Goal: Task Accomplishment & Management: Manage account settings

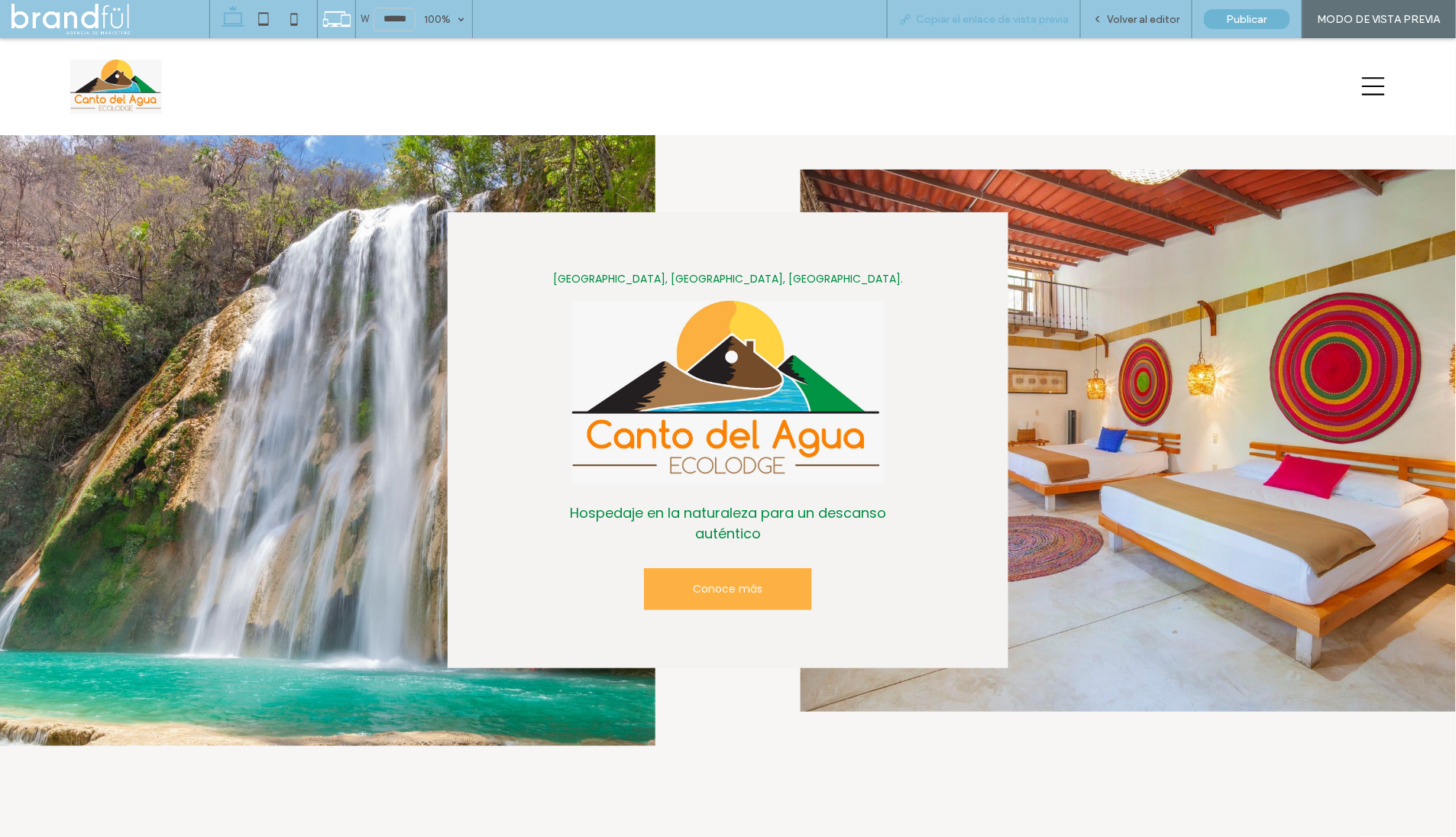
click at [1007, 18] on span "Copiar el enlace de vista previa" at bounding box center [992, 19] width 153 height 13
click at [1097, 18] on icon at bounding box center [1098, 19] width 11 height 11
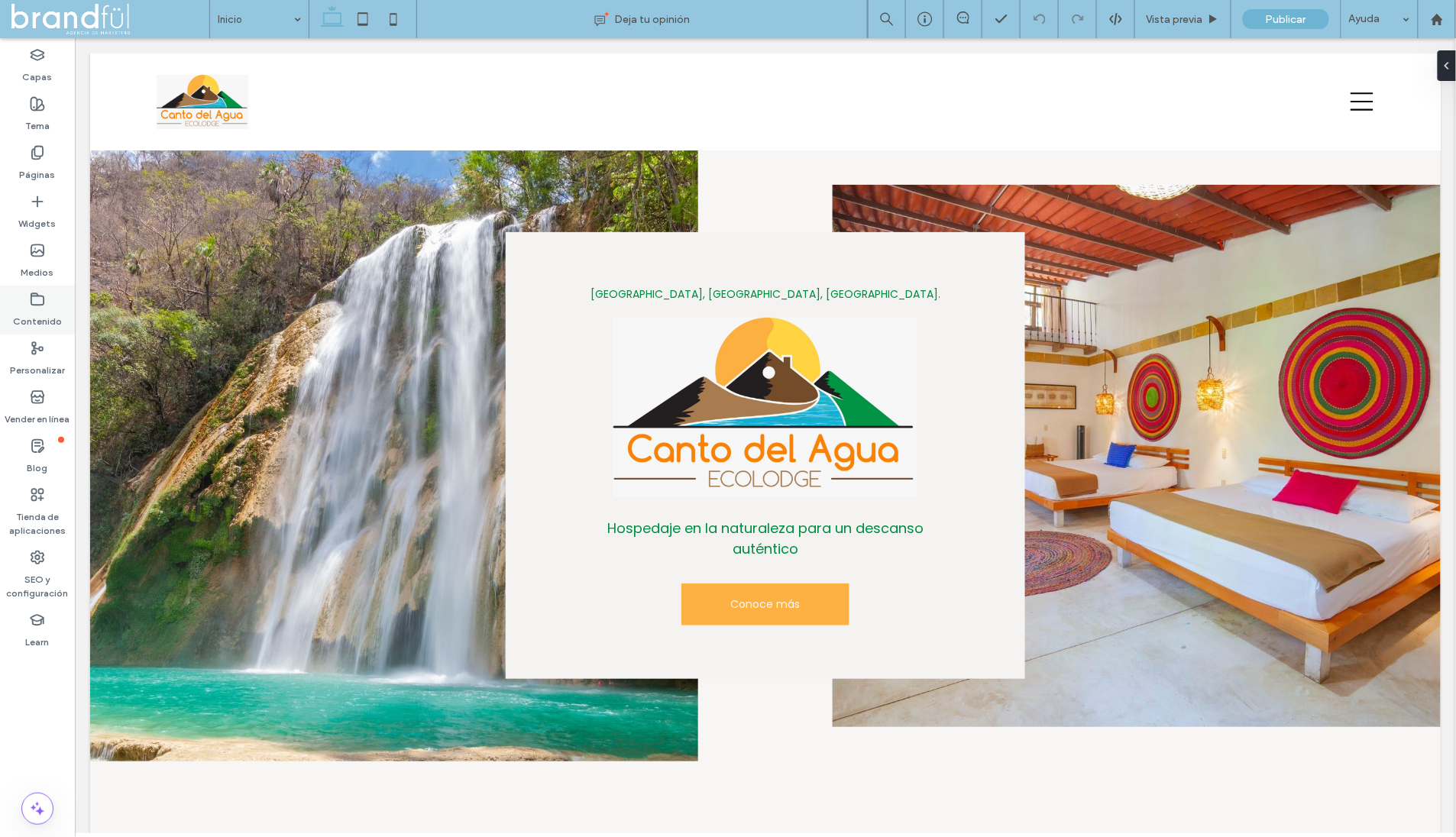
click at [41, 315] on label "Contenido" at bounding box center [37, 317] width 49 height 21
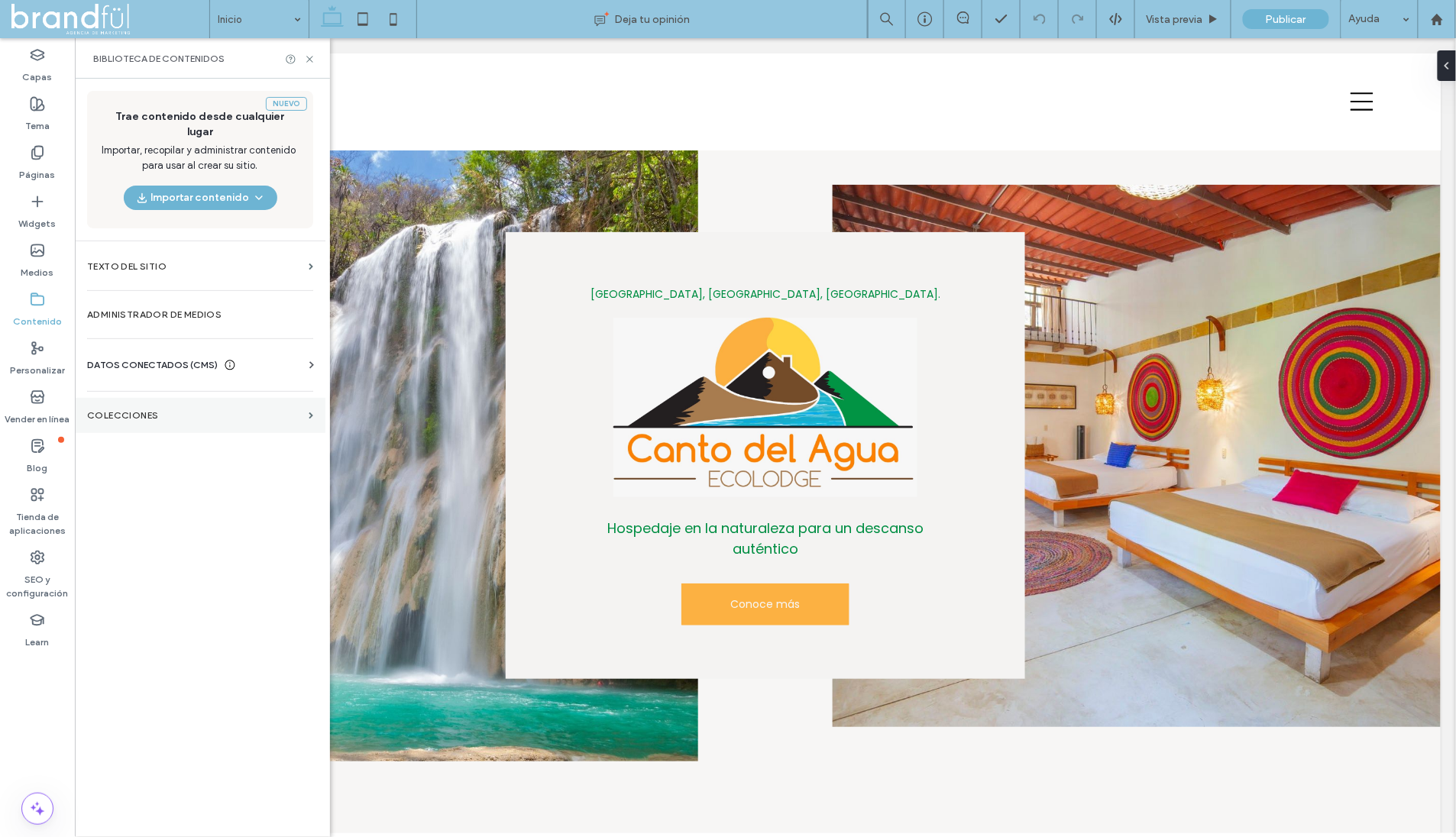
click at [119, 407] on section "COLECCIONES" at bounding box center [200, 415] width 251 height 35
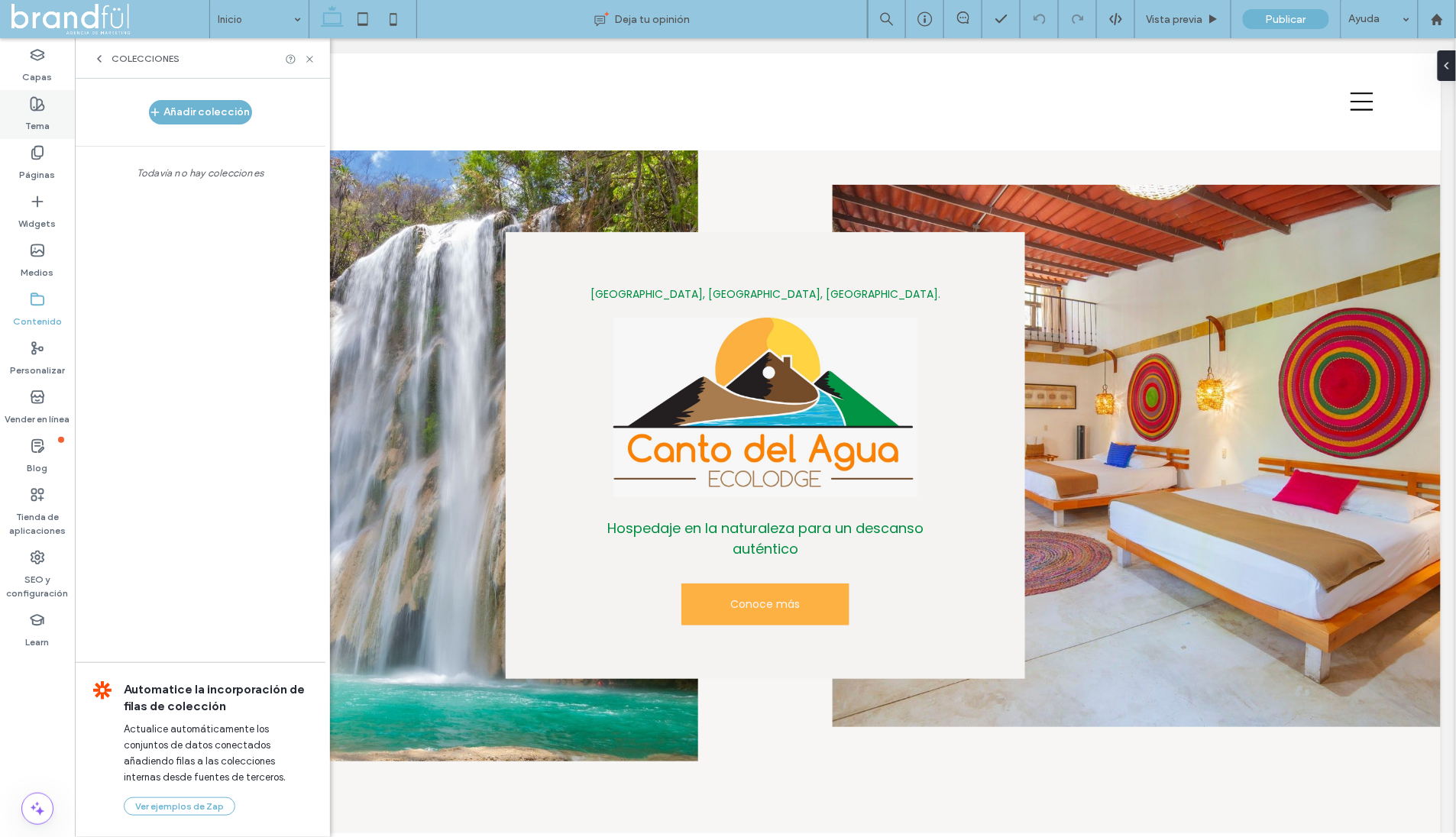
click at [47, 122] on label "Tema" at bounding box center [37, 121] width 24 height 21
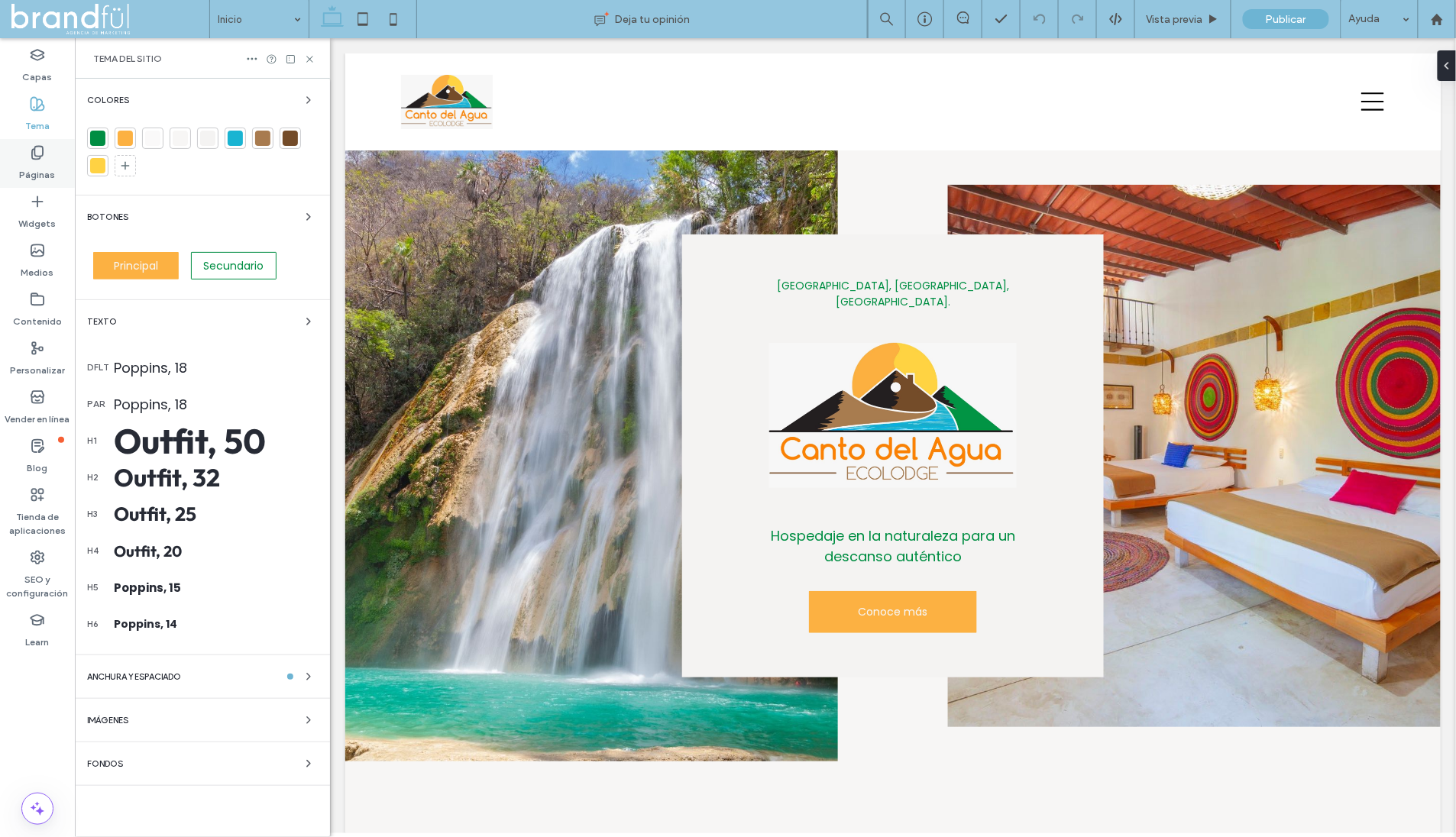
click at [47, 159] on div "Páginas" at bounding box center [37, 163] width 75 height 49
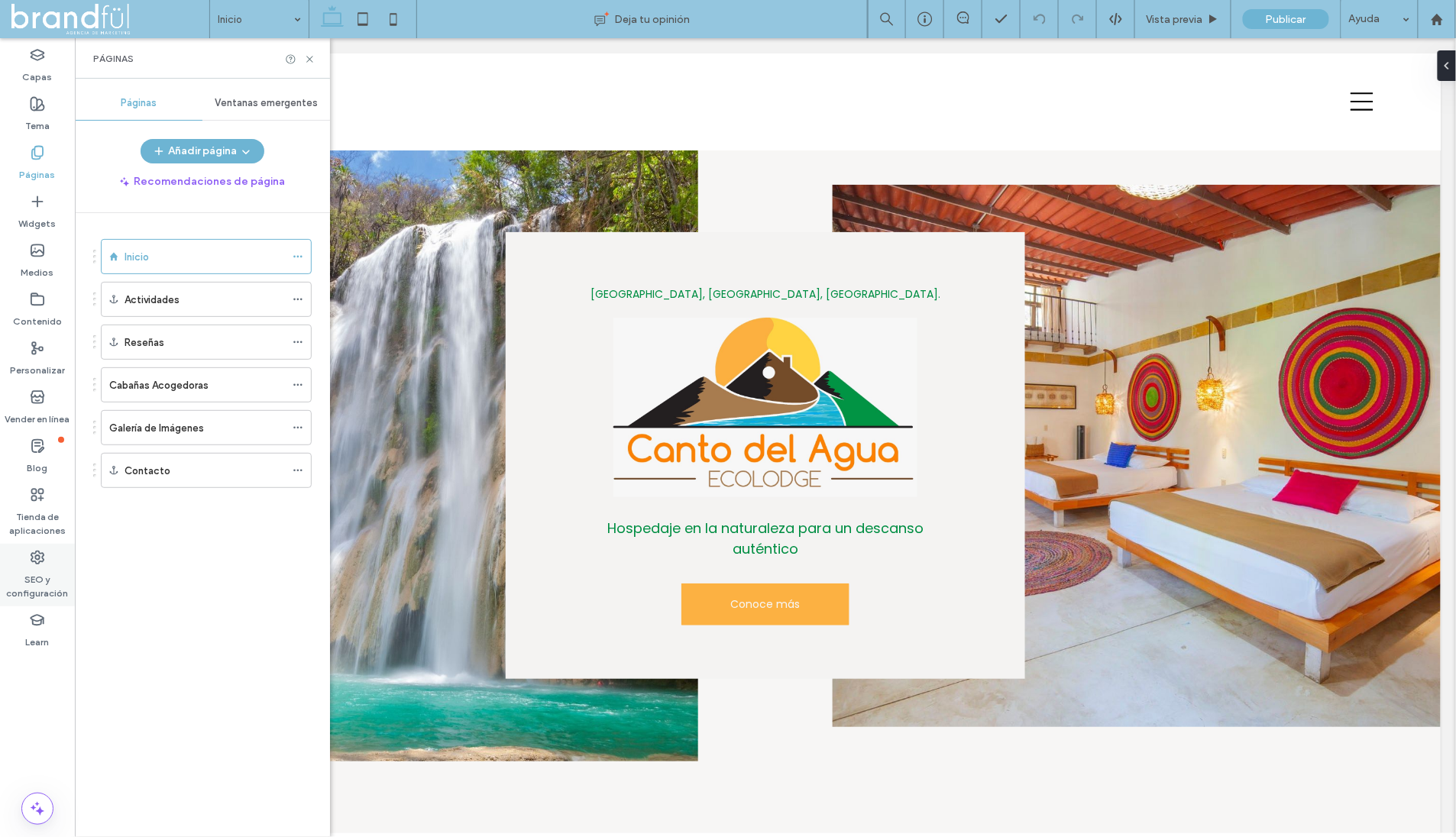
click at [27, 569] on label "SEO y configuración" at bounding box center [37, 582] width 75 height 35
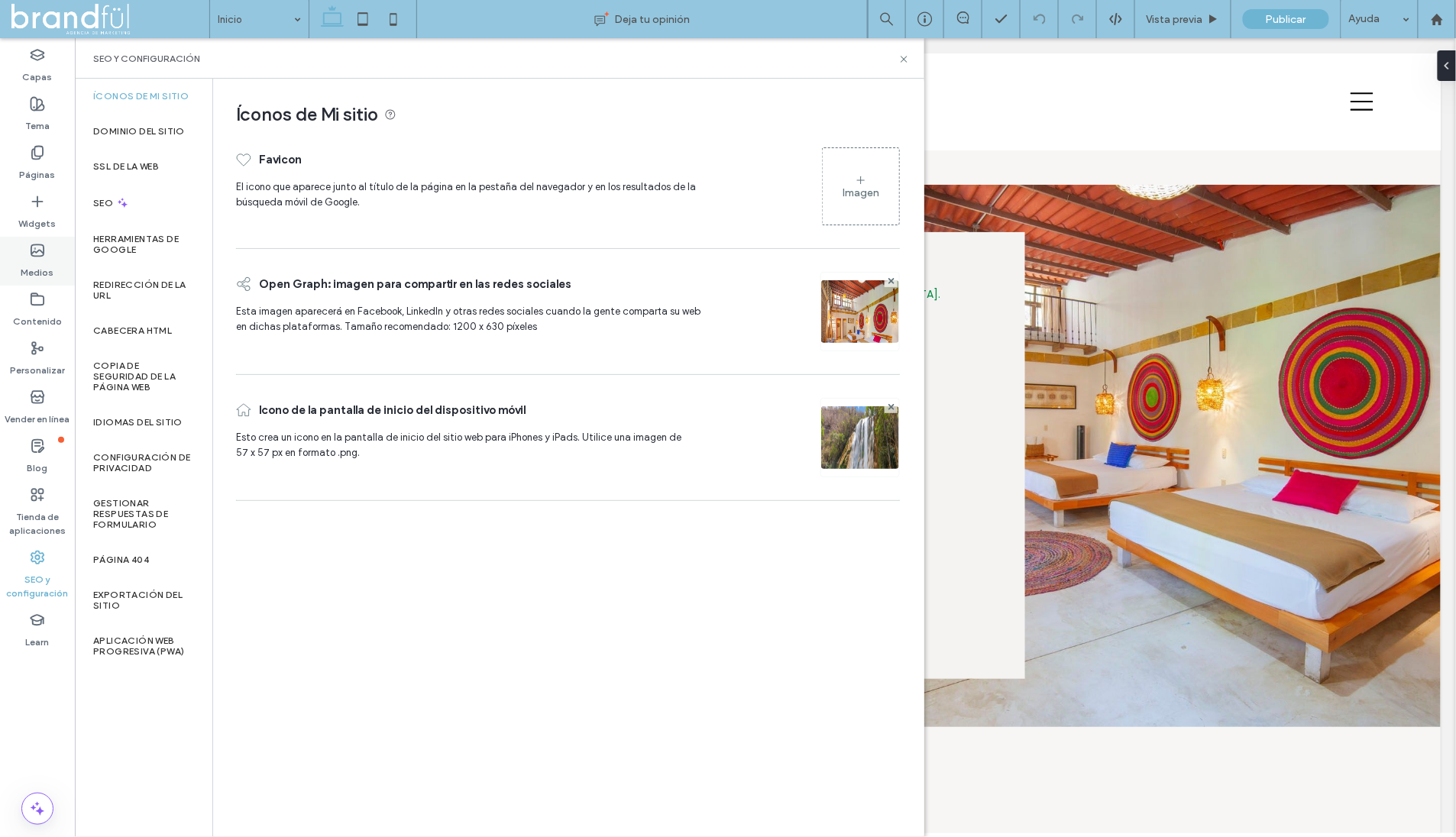
click at [54, 272] on div "Medios" at bounding box center [37, 261] width 75 height 49
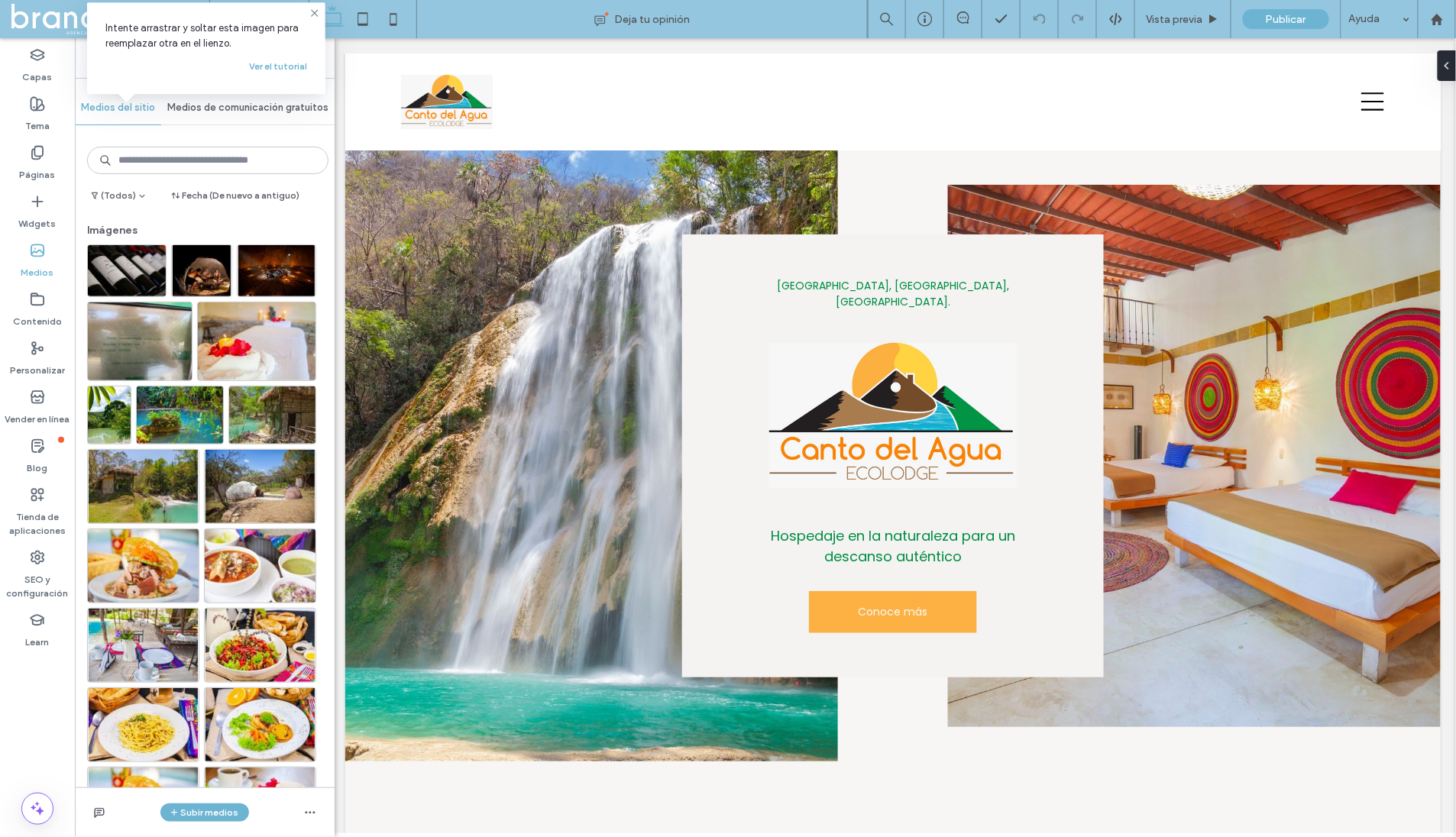
scroll to position [324, 0]
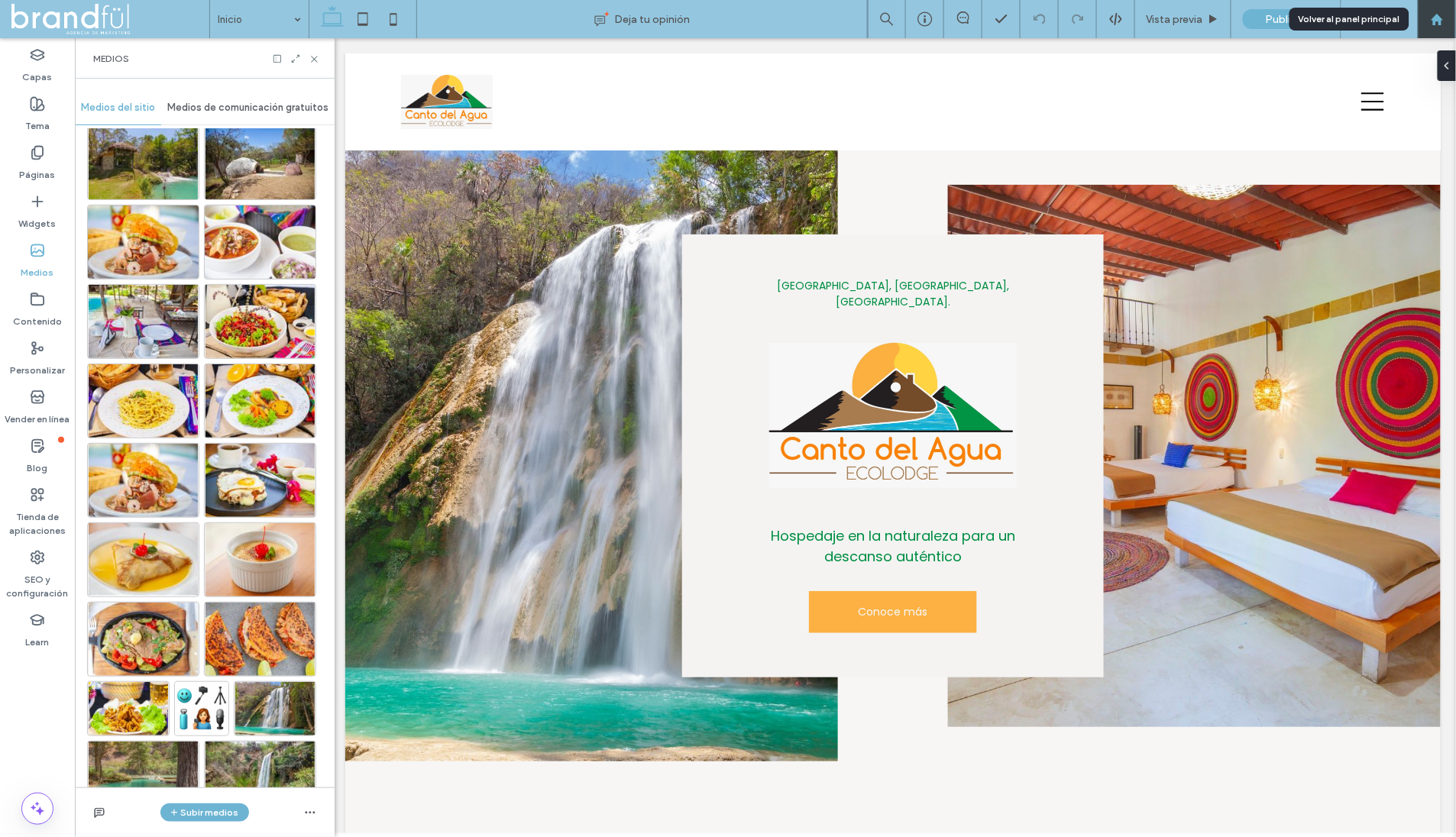
drag, startPoint x: 1443, startPoint y: 28, endPoint x: 1186, endPoint y: 164, distance: 290.8
click at [1443, 28] on div at bounding box center [1437, 19] width 38 height 38
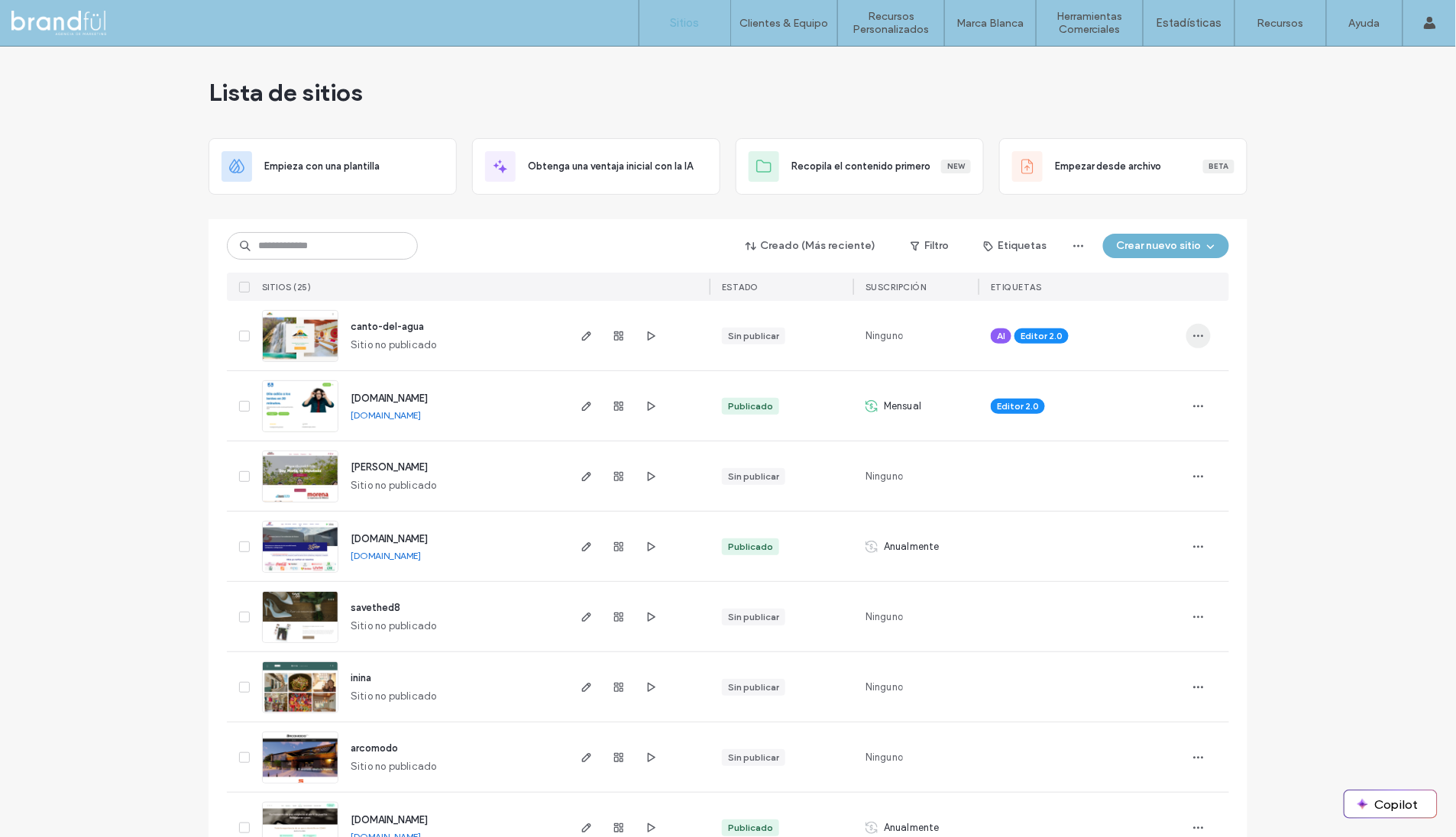
click at [1199, 334] on icon "button" at bounding box center [1199, 336] width 12 height 12
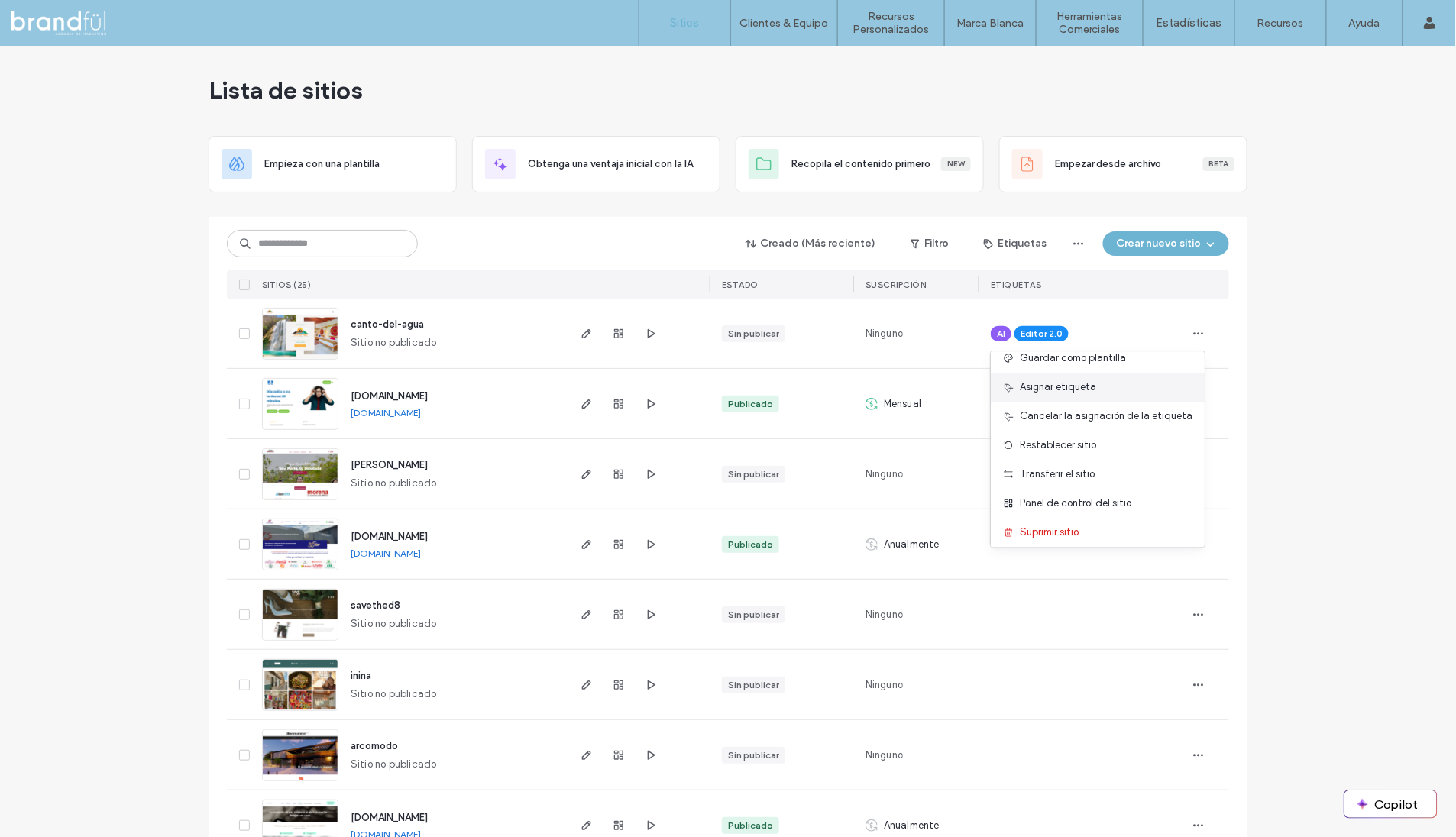
scroll to position [77, 0]
click at [755, 317] on div "Sin publicar" at bounding box center [781, 332] width 143 height 69
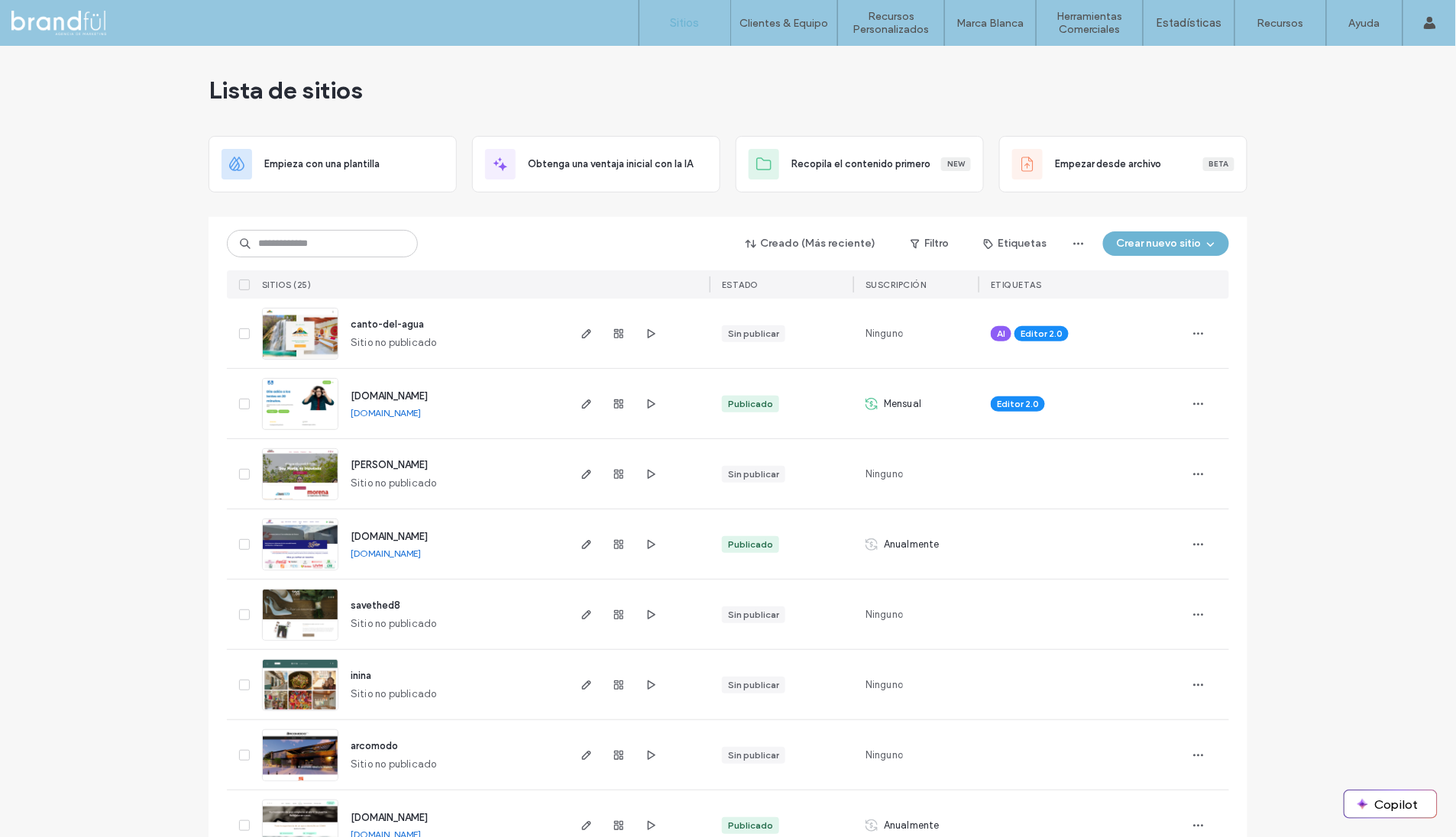
click at [1125, 337] on div "AI Editor 2.0" at bounding box center [1082, 333] width 182 height 33
click at [449, 327] on div "canto-del-agua Sitio no publicado" at bounding box center [451, 332] width 227 height 69
click at [613, 332] on icon "button" at bounding box center [619, 334] width 12 height 12
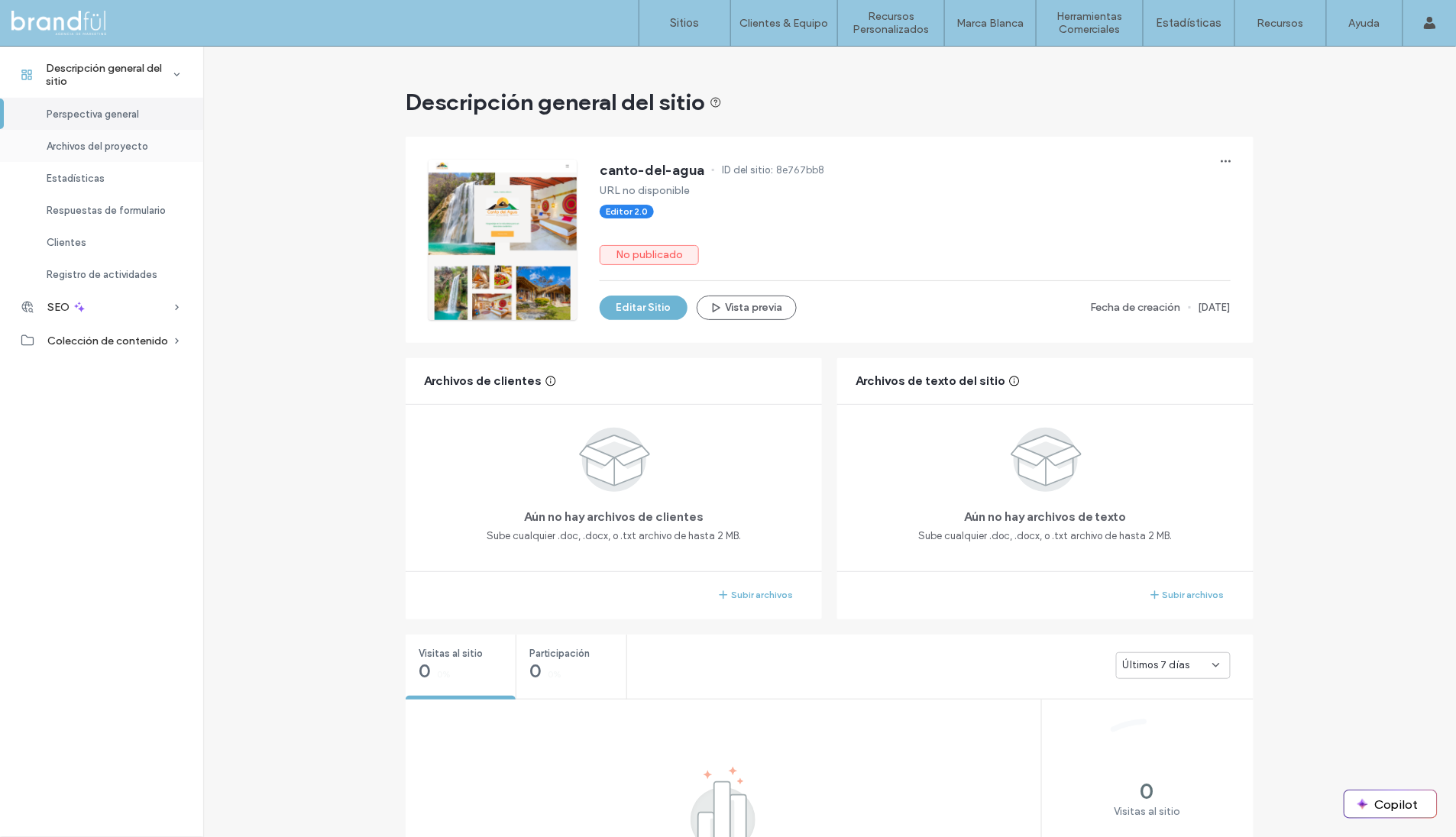
click at [132, 149] on span "Archivos del proyecto" at bounding box center [97, 146] width 101 height 12
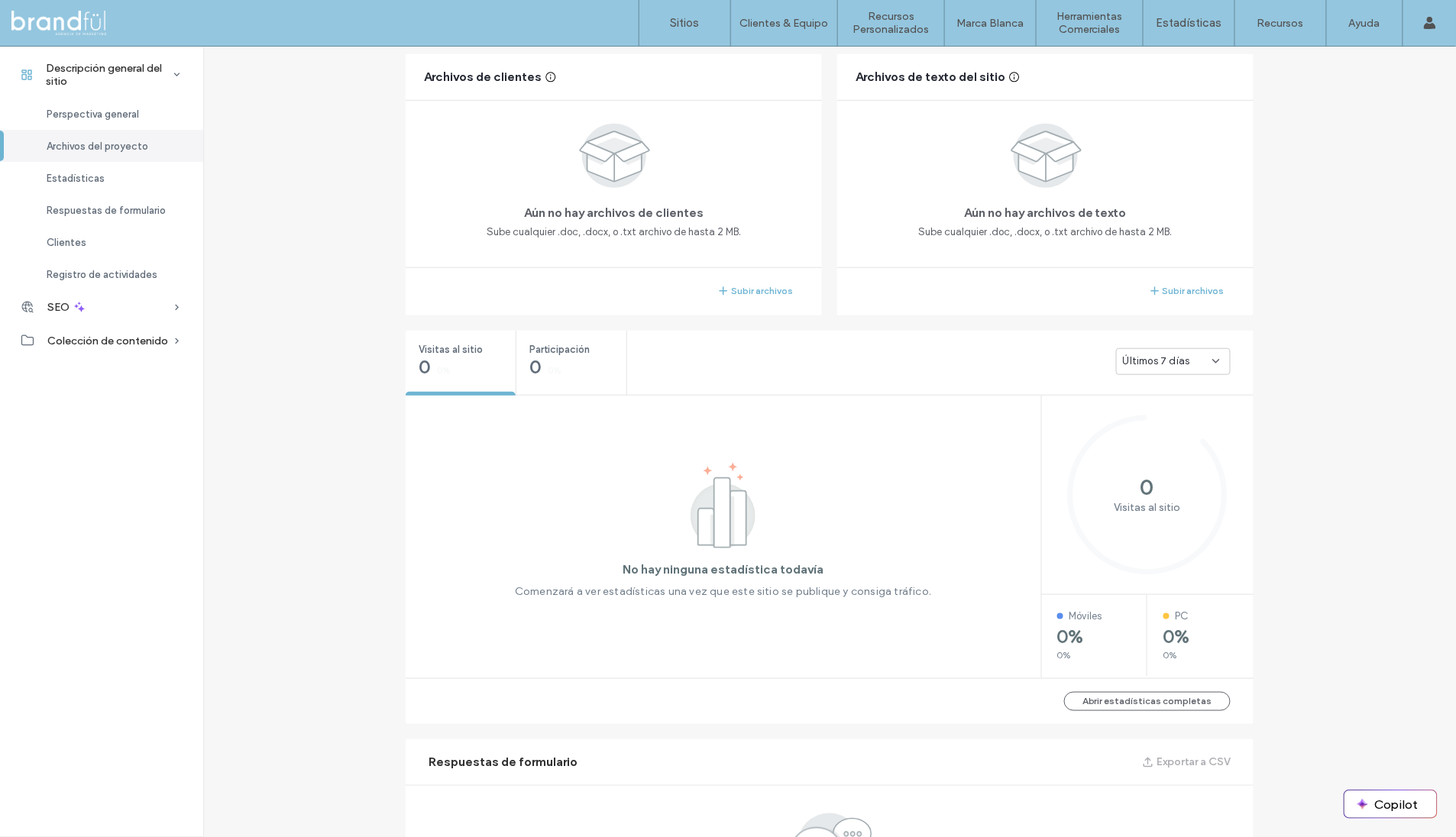
scroll to position [304, 0]
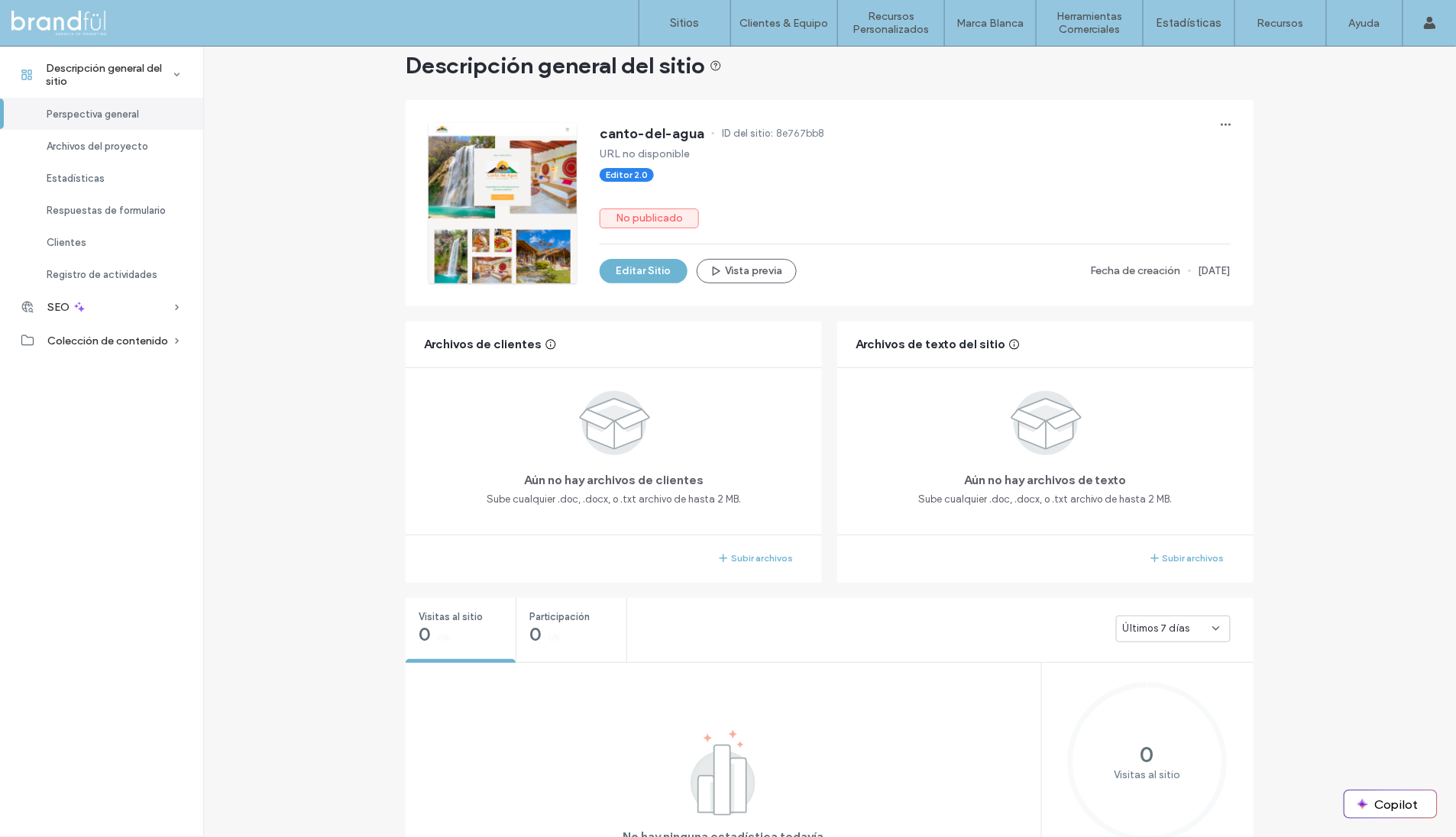
scroll to position [38, 0]
click at [153, 343] on span "Colección de contenido" at bounding box center [108, 340] width 121 height 13
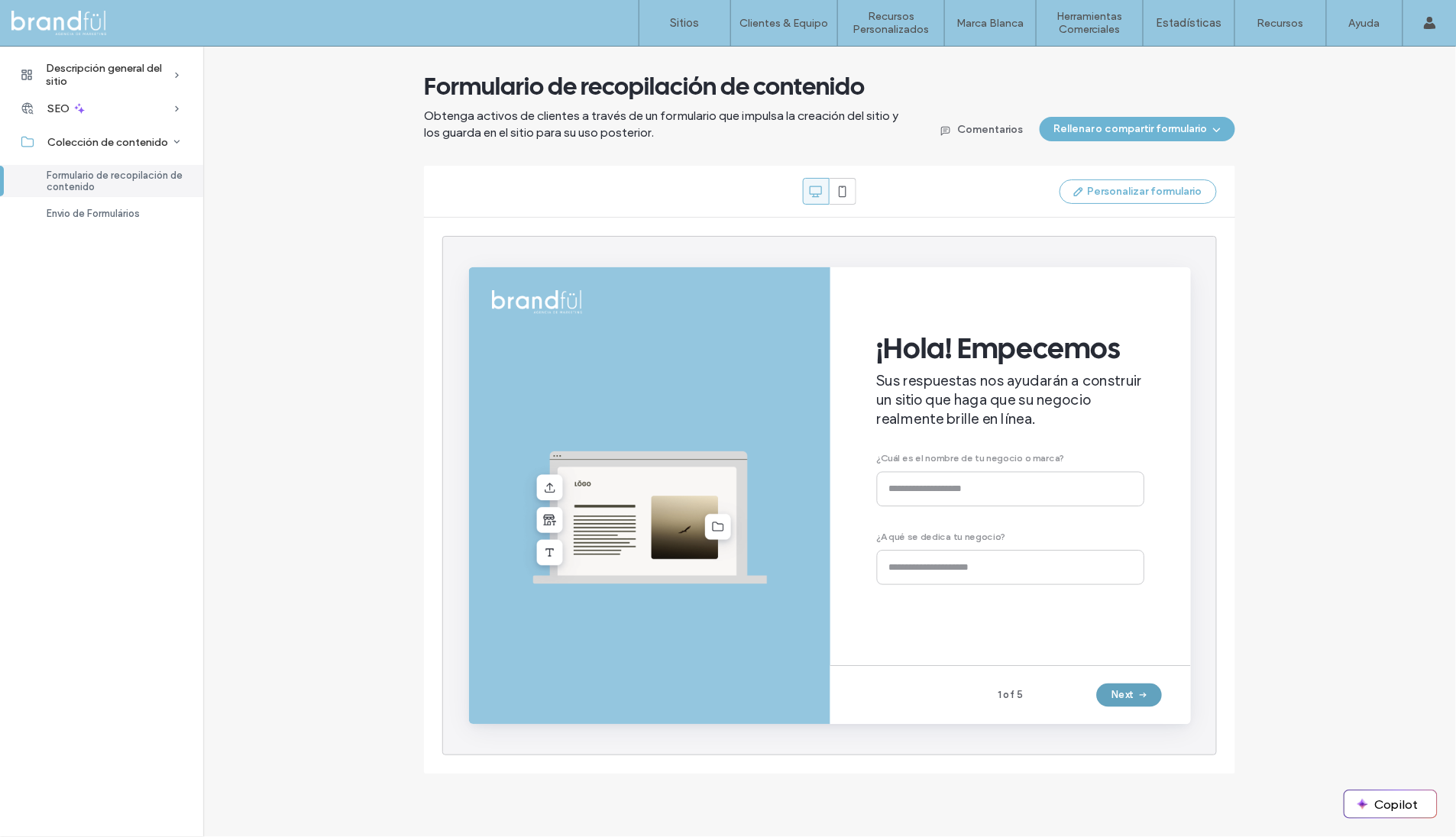
click at [1165, 712] on button "Next" at bounding box center [1163, 716] width 69 height 24
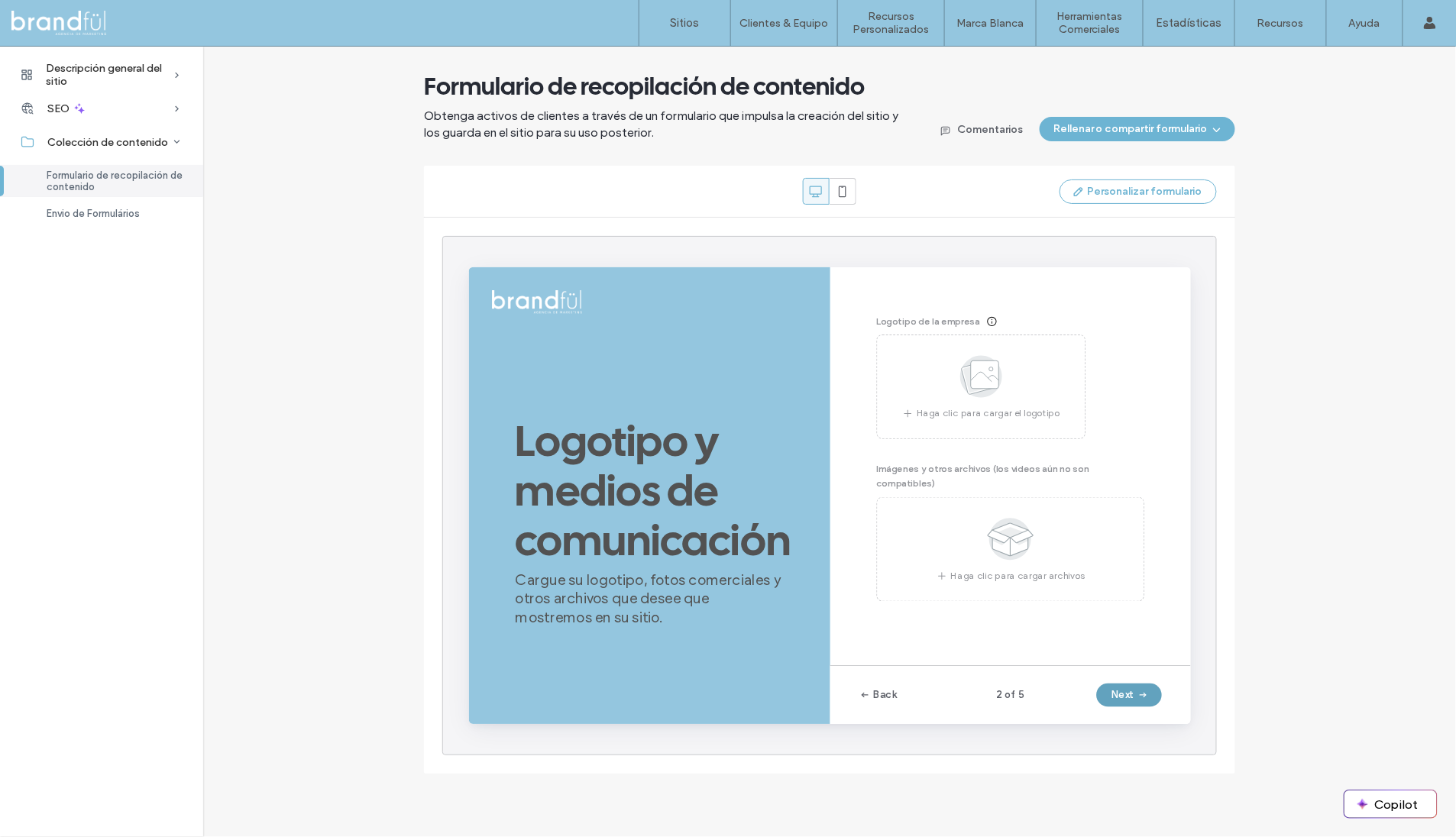
click at [1165, 712] on button "Next" at bounding box center [1163, 716] width 69 height 24
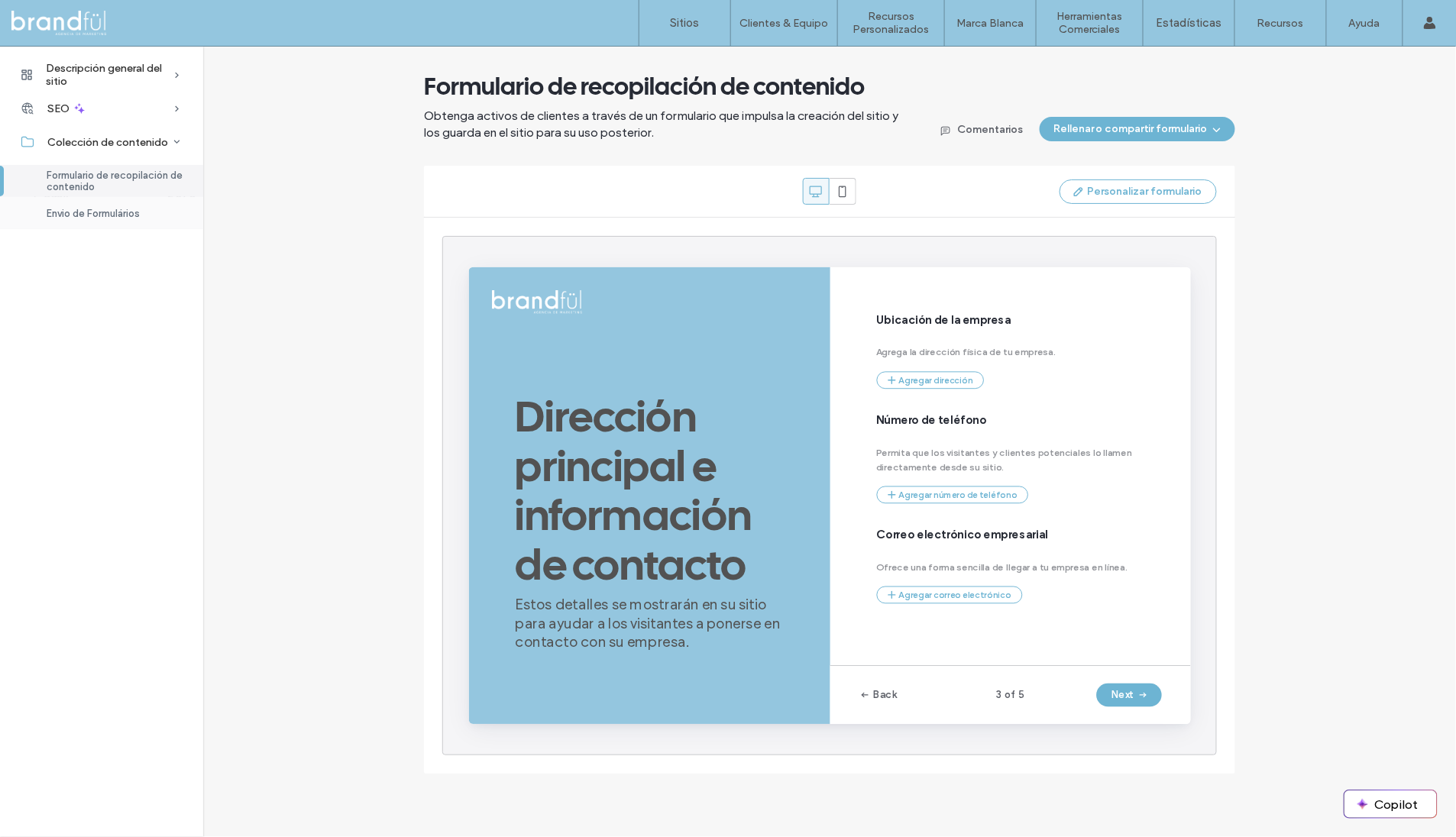
click at [104, 204] on div "Envio de Formulários" at bounding box center [101, 213] width 203 height 32
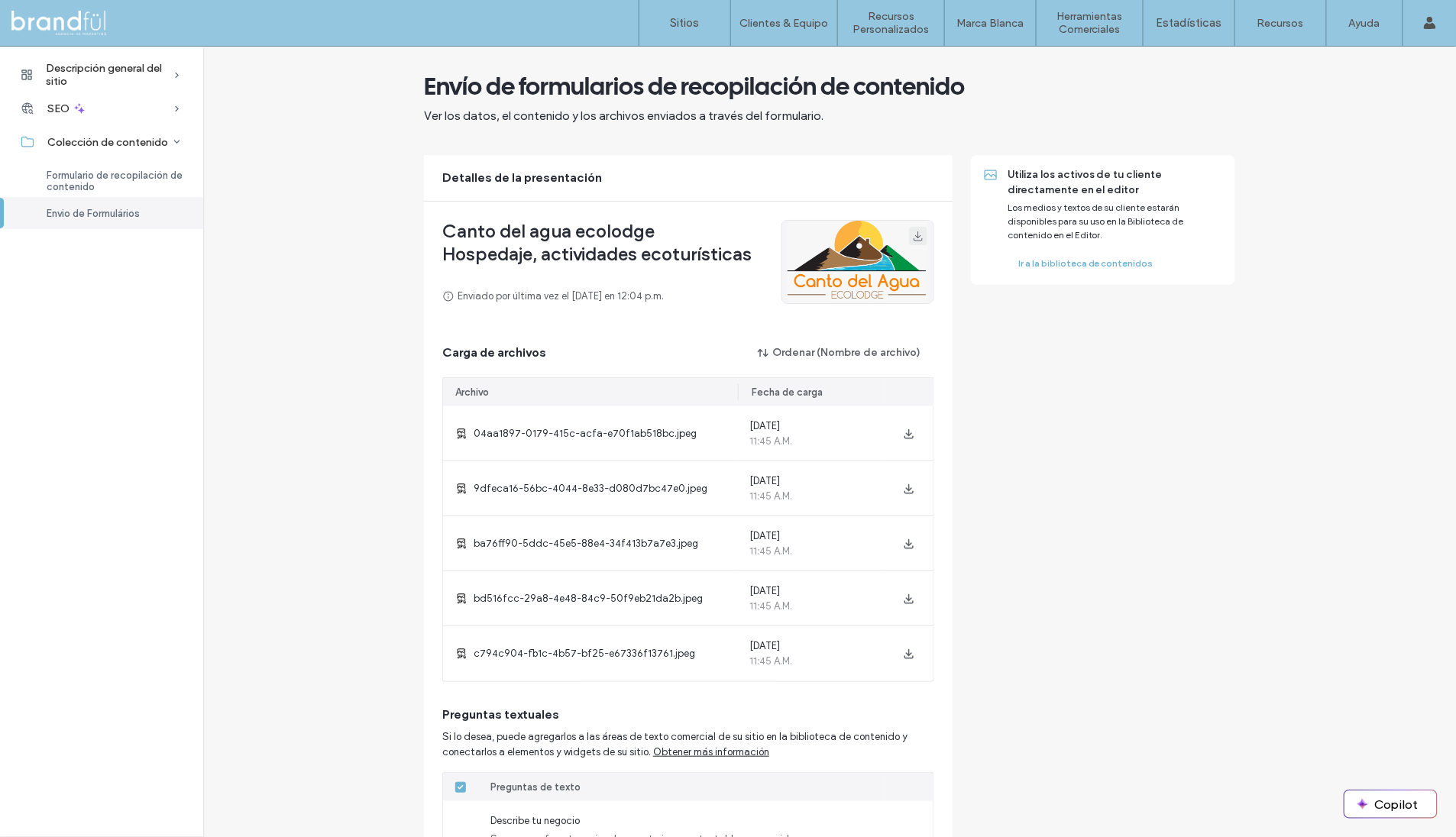
click at [914, 236] on icon "button" at bounding box center [918, 236] width 12 height 12
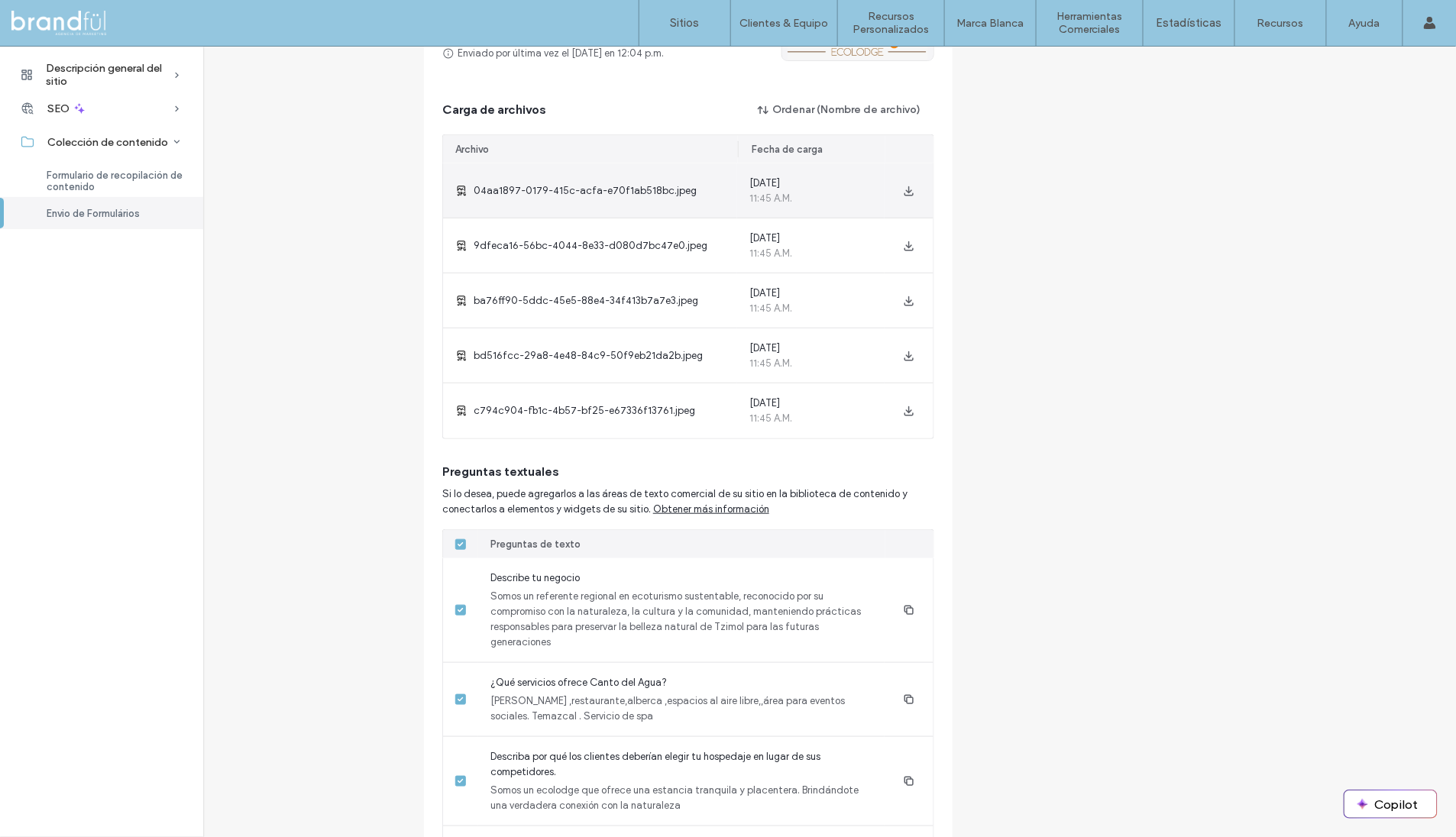
click at [566, 195] on span "04aa1897-0179-415c-acfa-e70f1ab518bc.jpeg" at bounding box center [585, 191] width 223 height 16
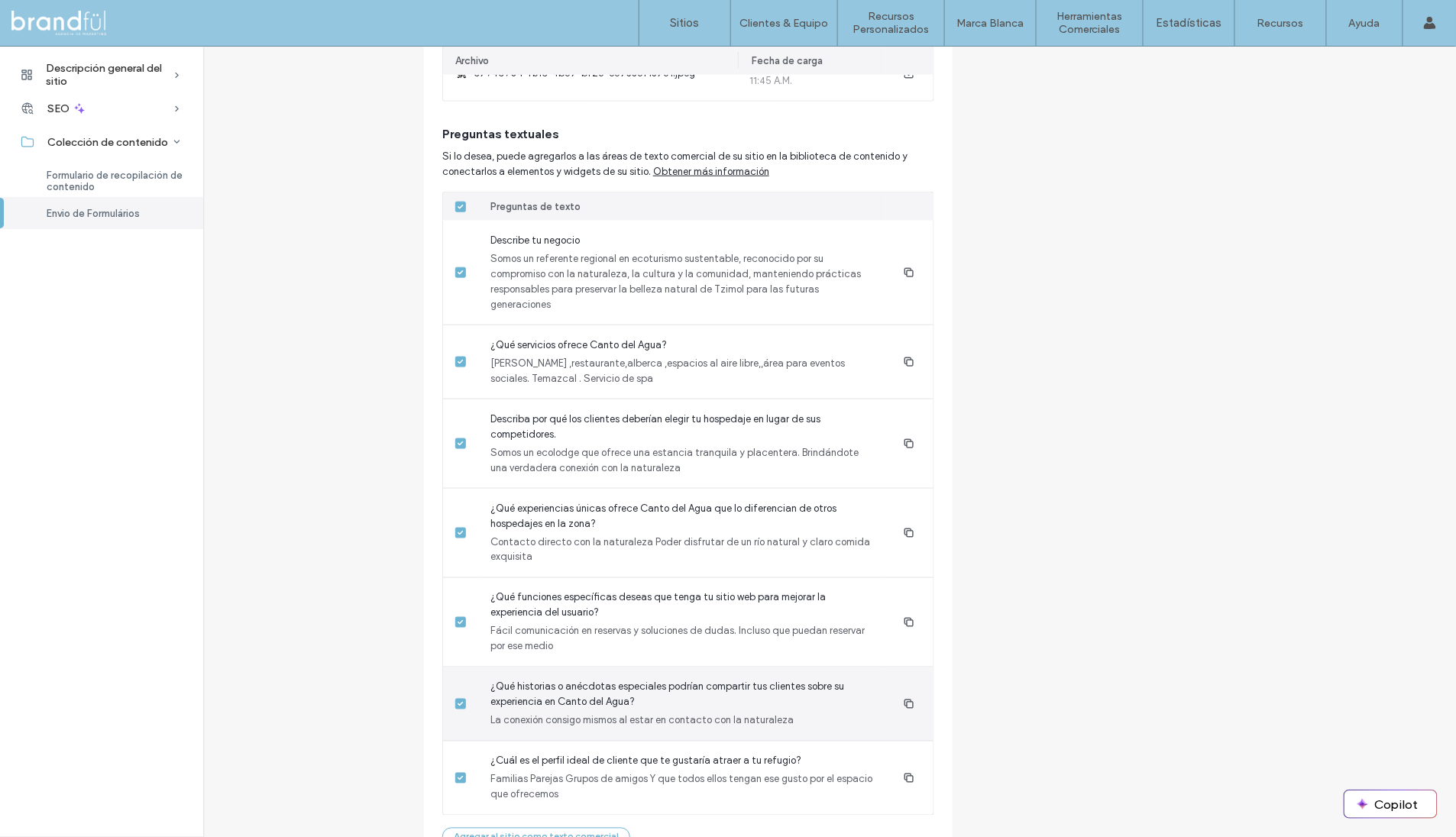
scroll to position [723, 0]
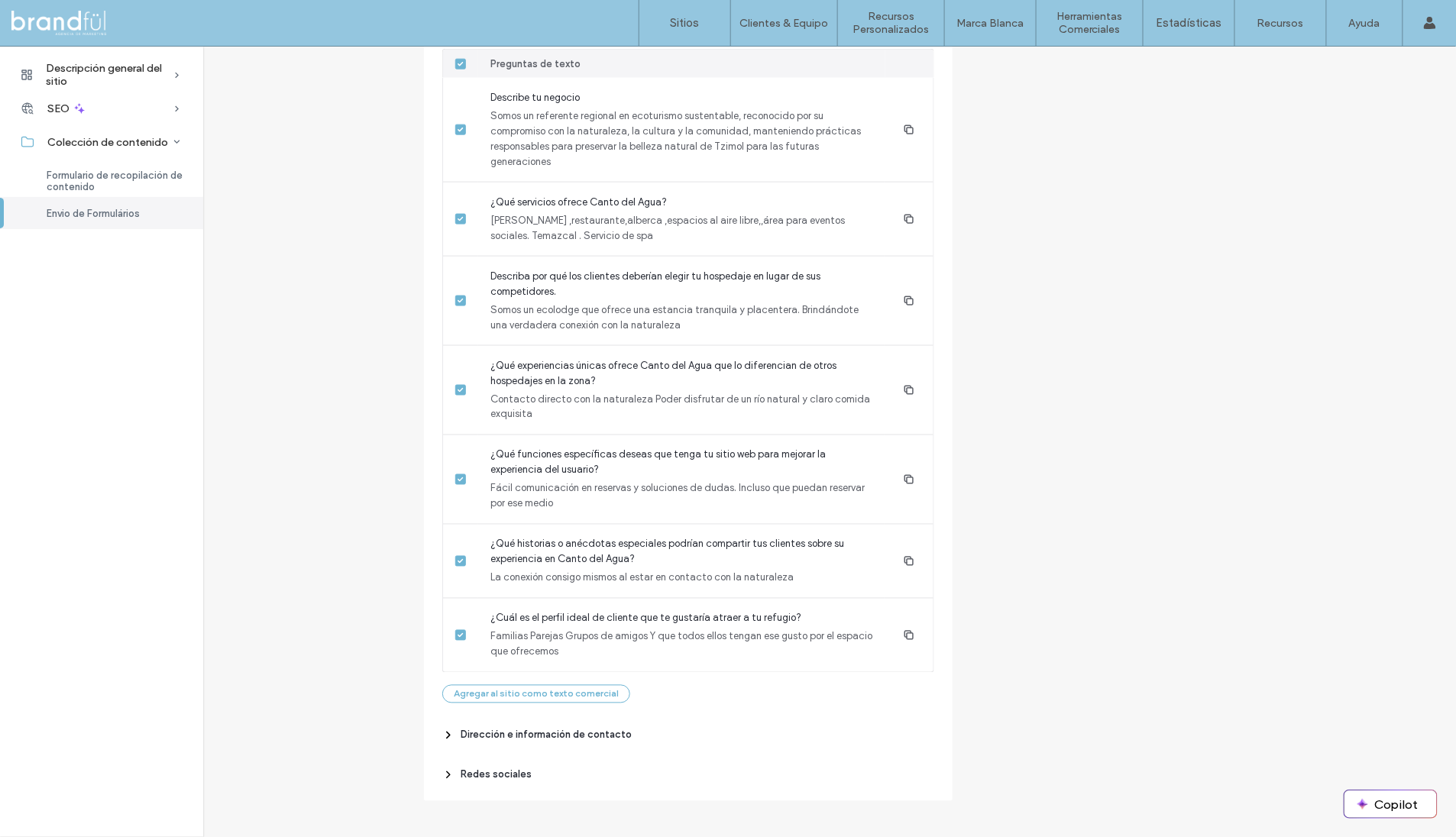
click at [601, 735] on span "Dirección e información de contacto" at bounding box center [546, 735] width 171 height 16
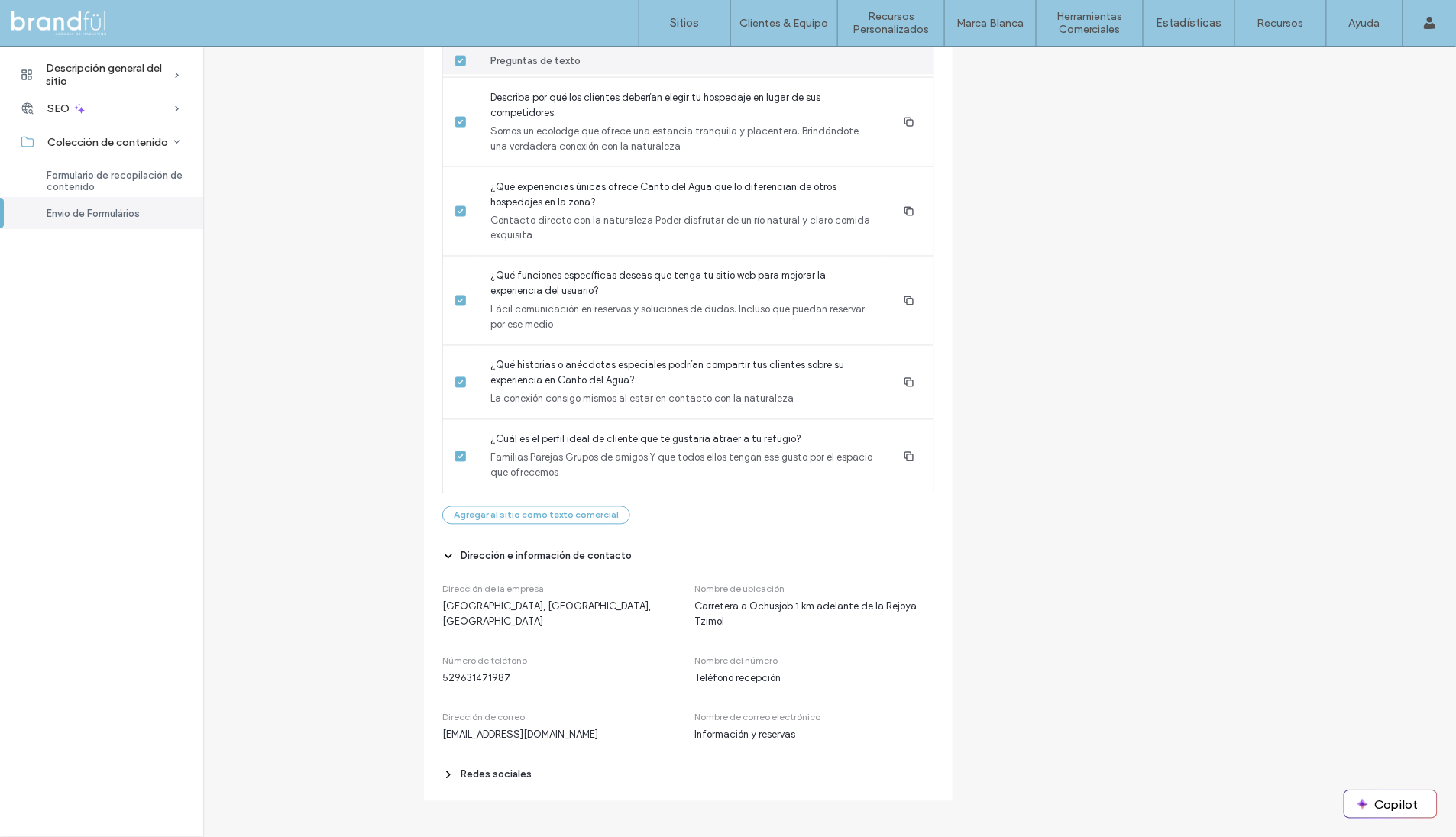
click at [501, 771] on span "Redes sociales" at bounding box center [495, 775] width 71 height 16
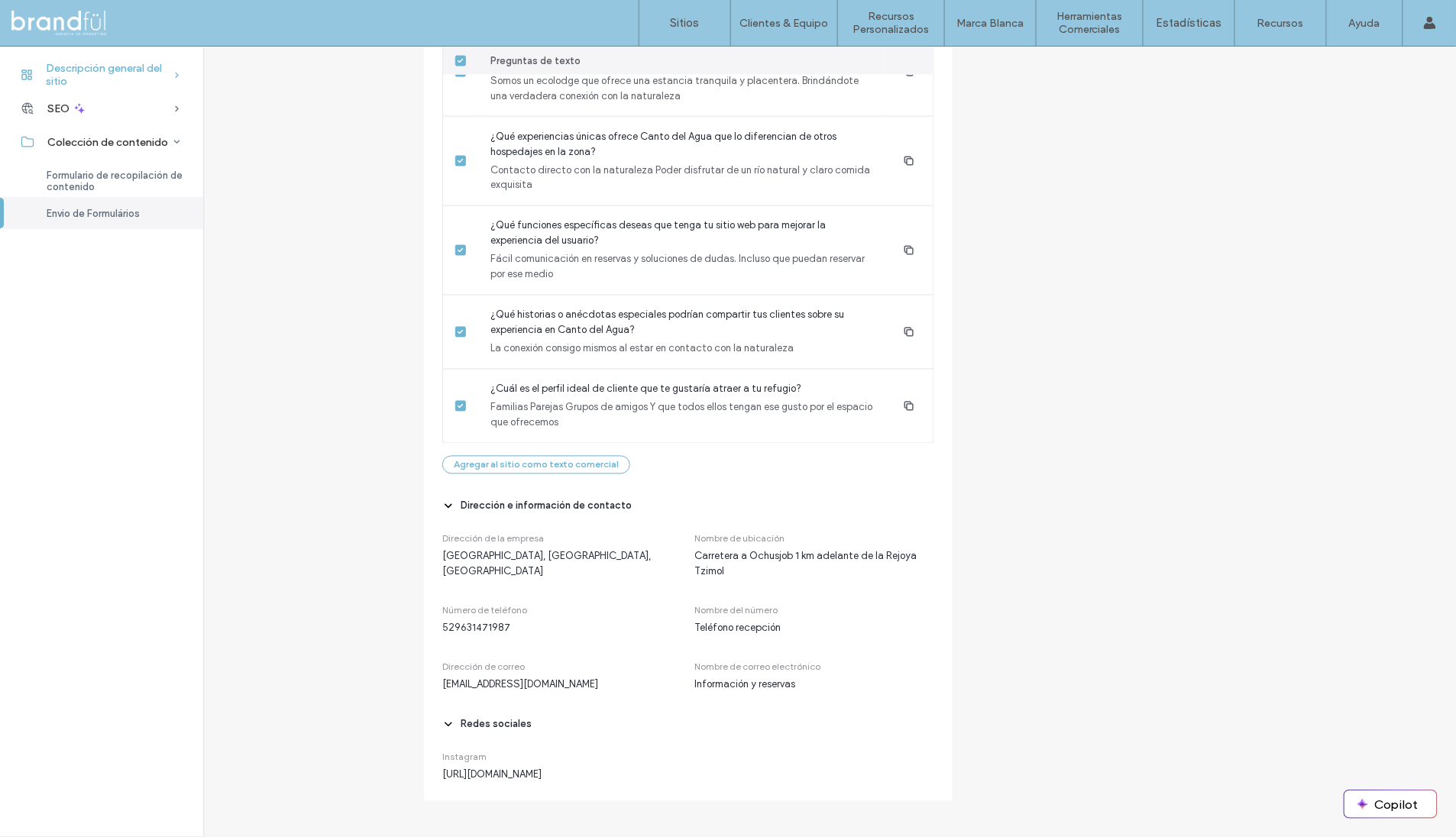
click at [107, 74] on span "Descripción general del sitio" at bounding box center [109, 74] width 127 height 26
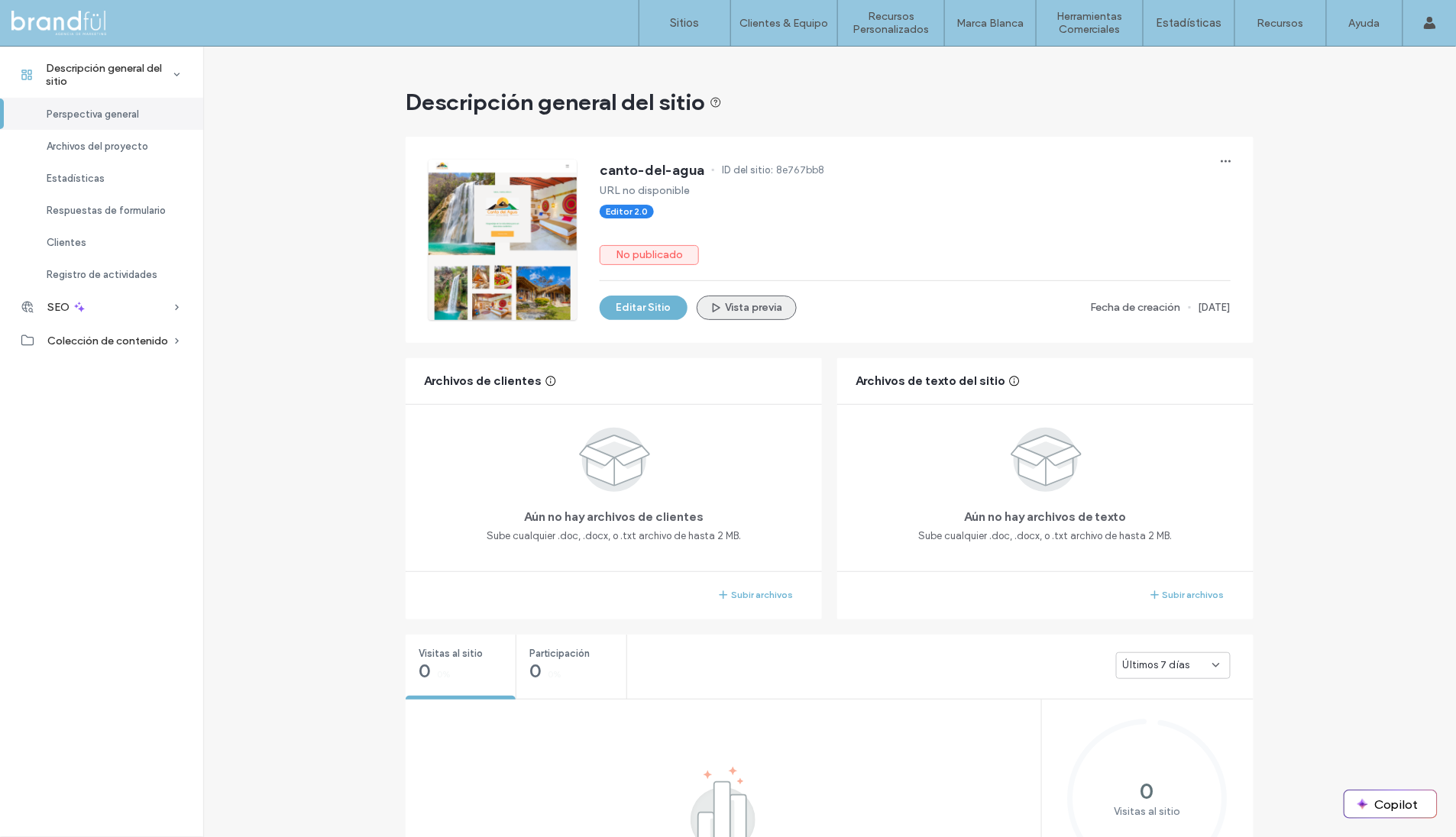
click at [767, 305] on button "Vista previa" at bounding box center [746, 307] width 100 height 24
